Goal: Task Accomplishment & Management: Manage account settings

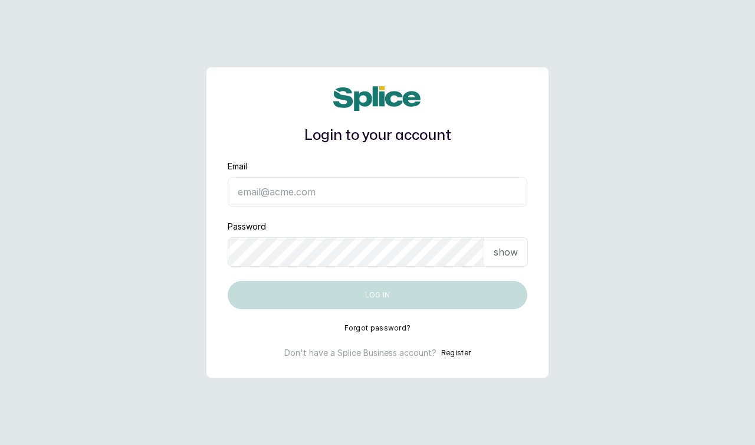
type input "[EMAIL_ADDRESS][DOMAIN_NAME]"
click at [228, 281] on button "Log in" at bounding box center [378, 295] width 300 height 28
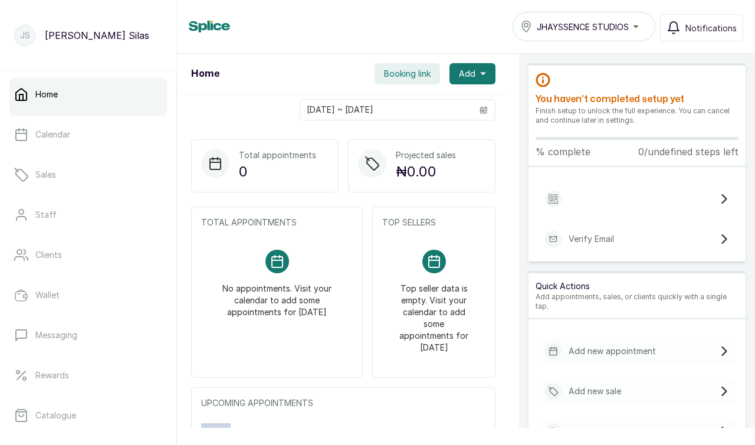
click at [595, 32] on span "JHAYSSENCE STUDIOS" at bounding box center [583, 27] width 92 height 12
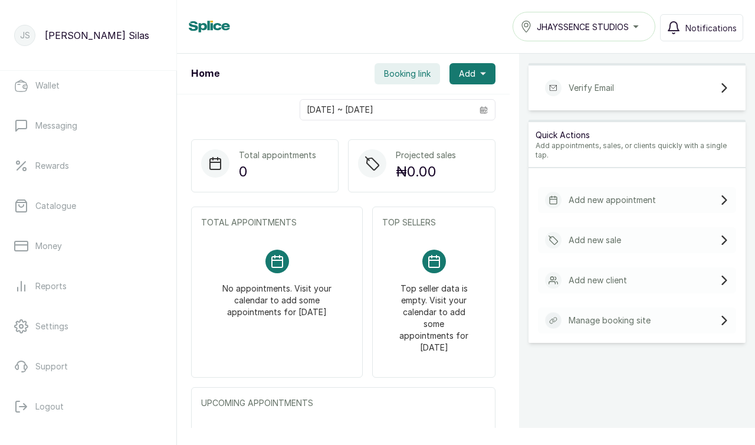
scroll to position [213, 0]
click at [48, 327] on p "Settings" at bounding box center [51, 323] width 33 height 12
